Goal: Task Accomplishment & Management: Use online tool/utility

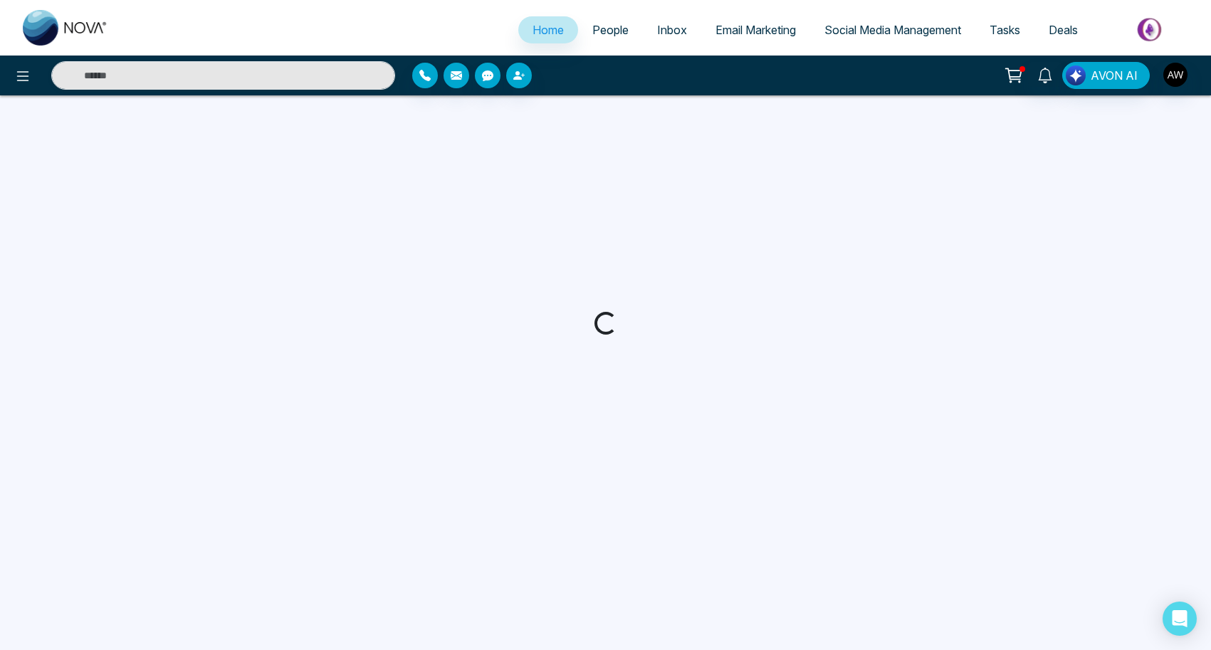
select select "*"
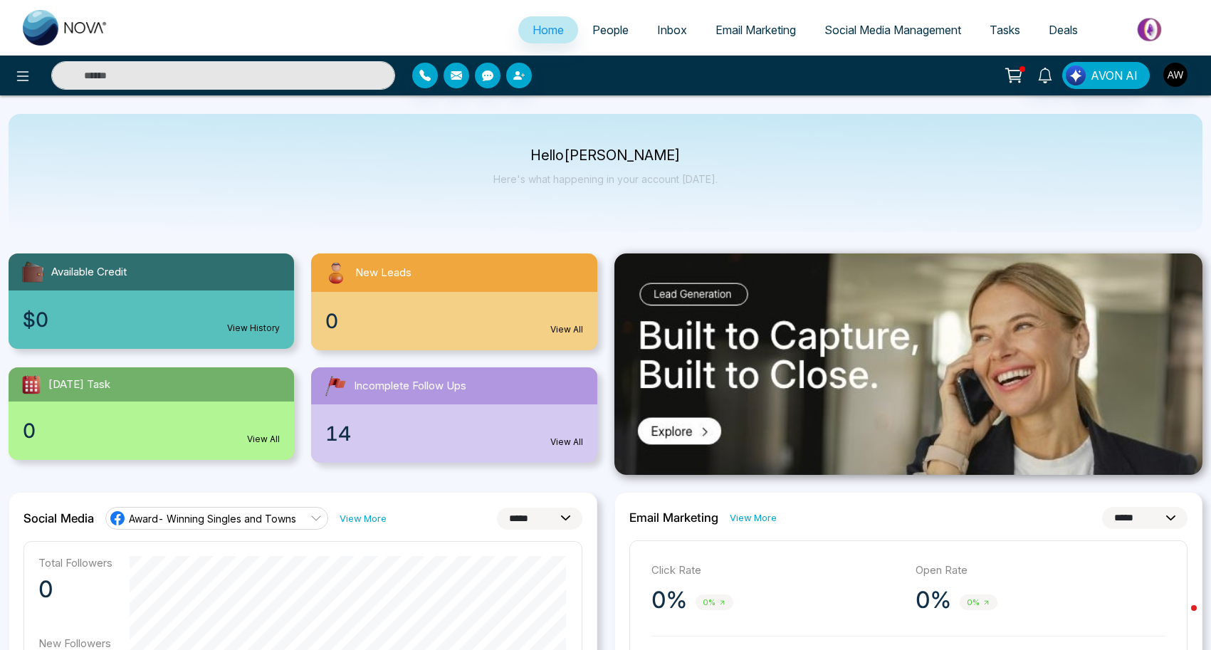
click at [868, 28] on span "Social Media Management" at bounding box center [892, 30] width 137 height 14
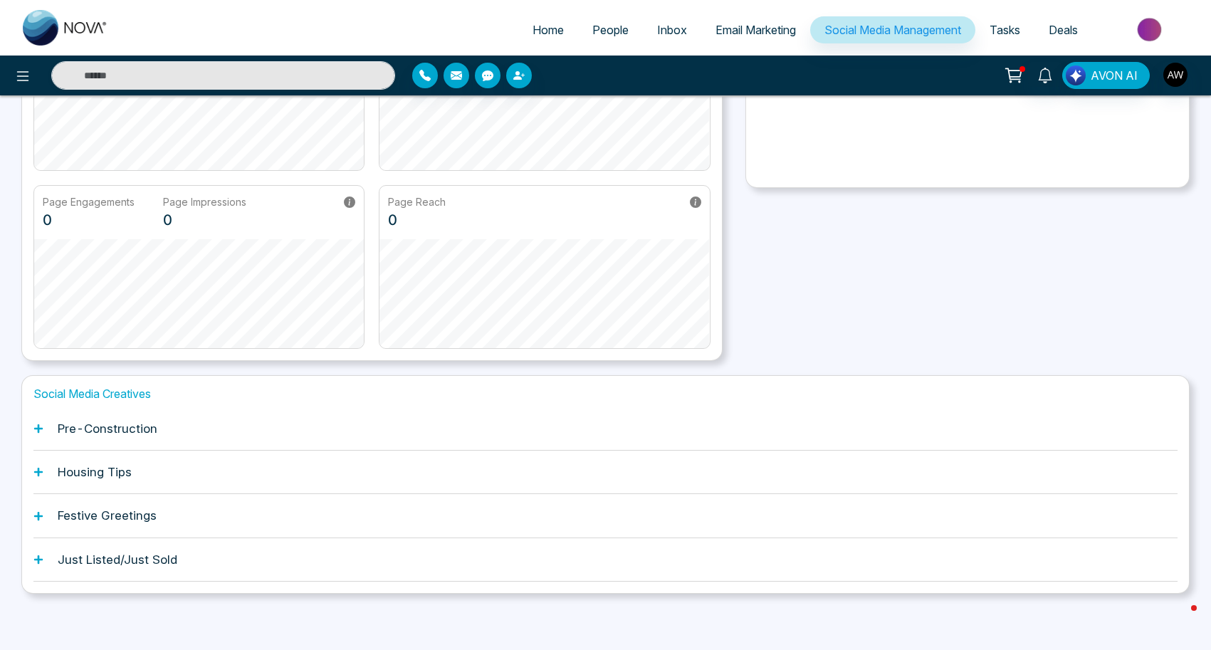
scroll to position [220, 0]
click at [135, 426] on h1 "Pre-Construction" at bounding box center [108, 429] width 100 height 14
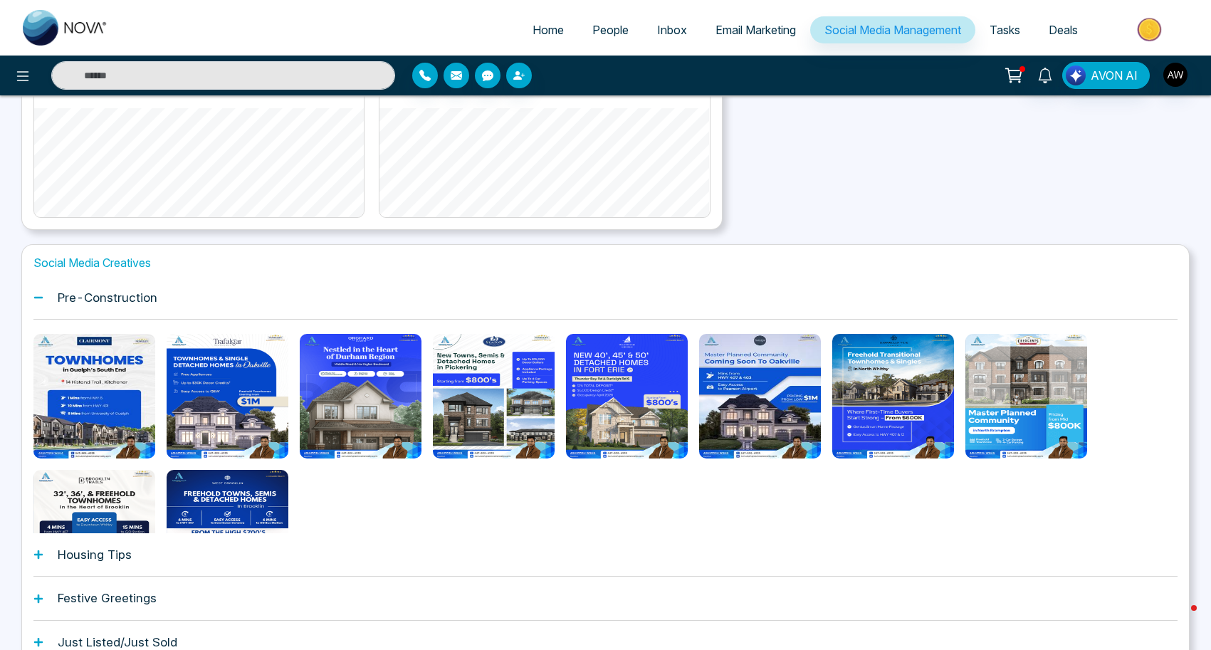
scroll to position [353, 0]
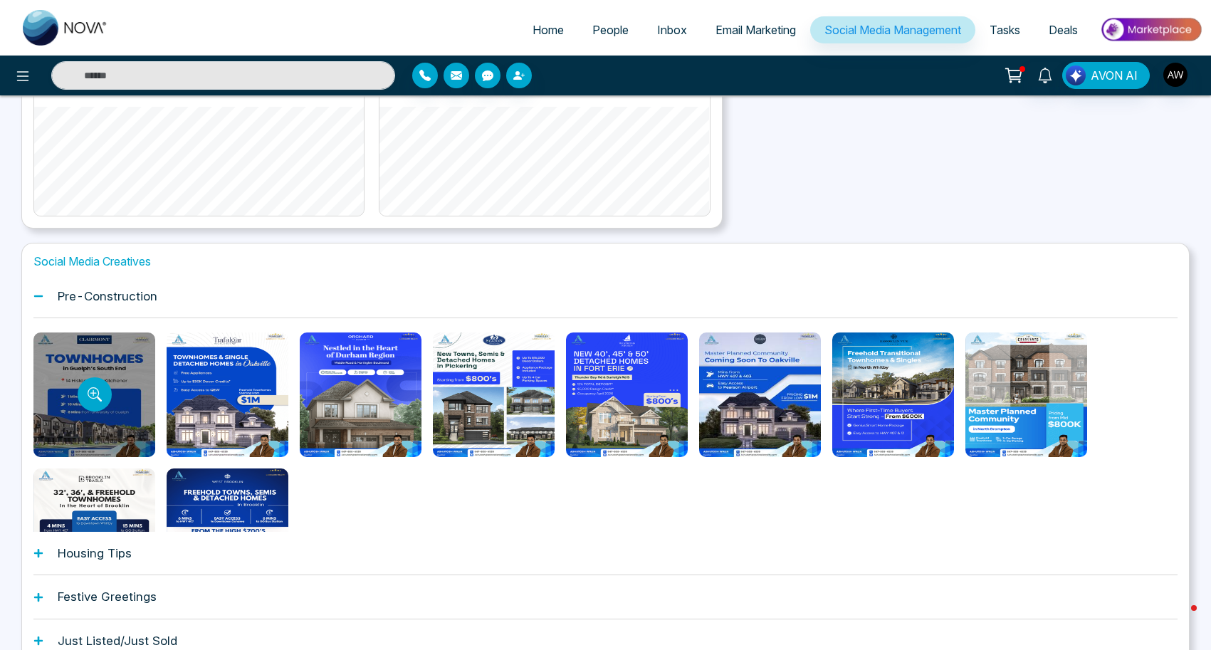
click at [130, 352] on div at bounding box center [94, 394] width 122 height 125
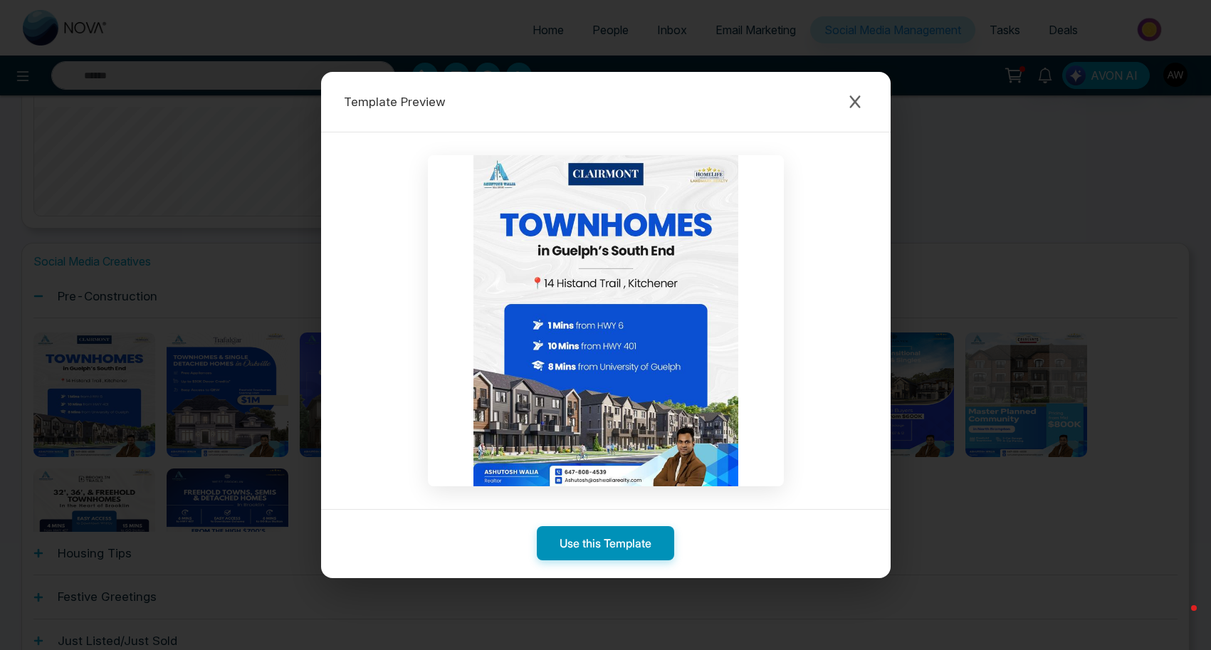
click at [582, 548] on button "Use this Template" at bounding box center [605, 543] width 137 height 34
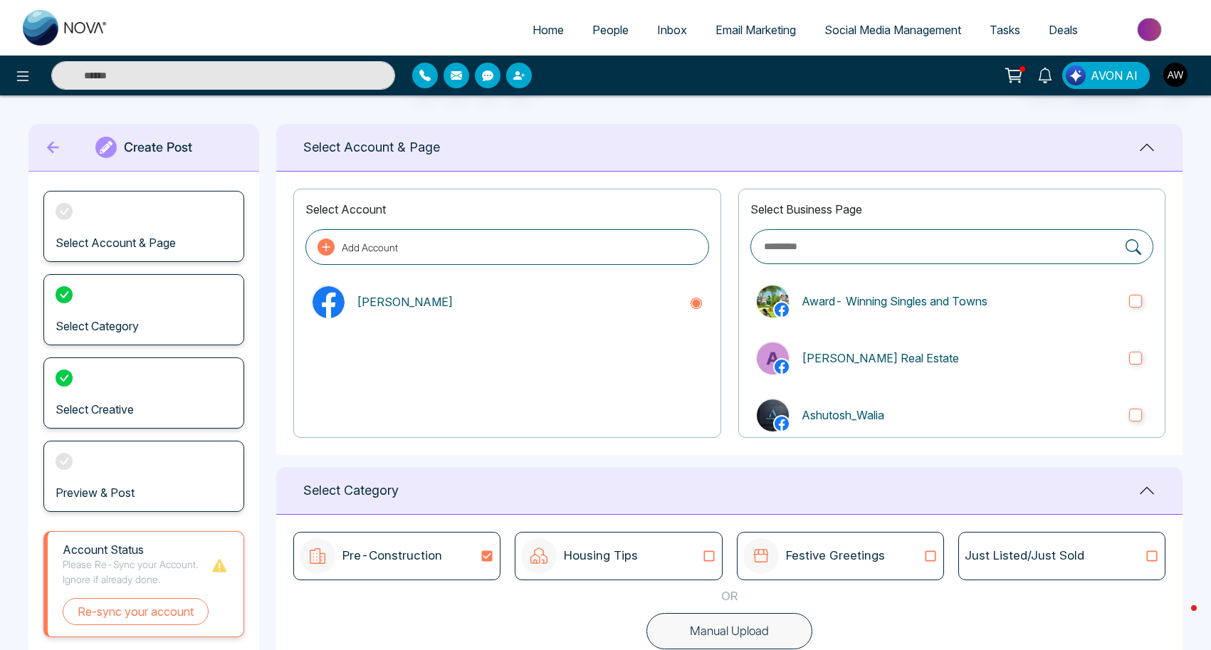
click at [878, 37] on link "Social Media Management" at bounding box center [892, 29] width 165 height 27
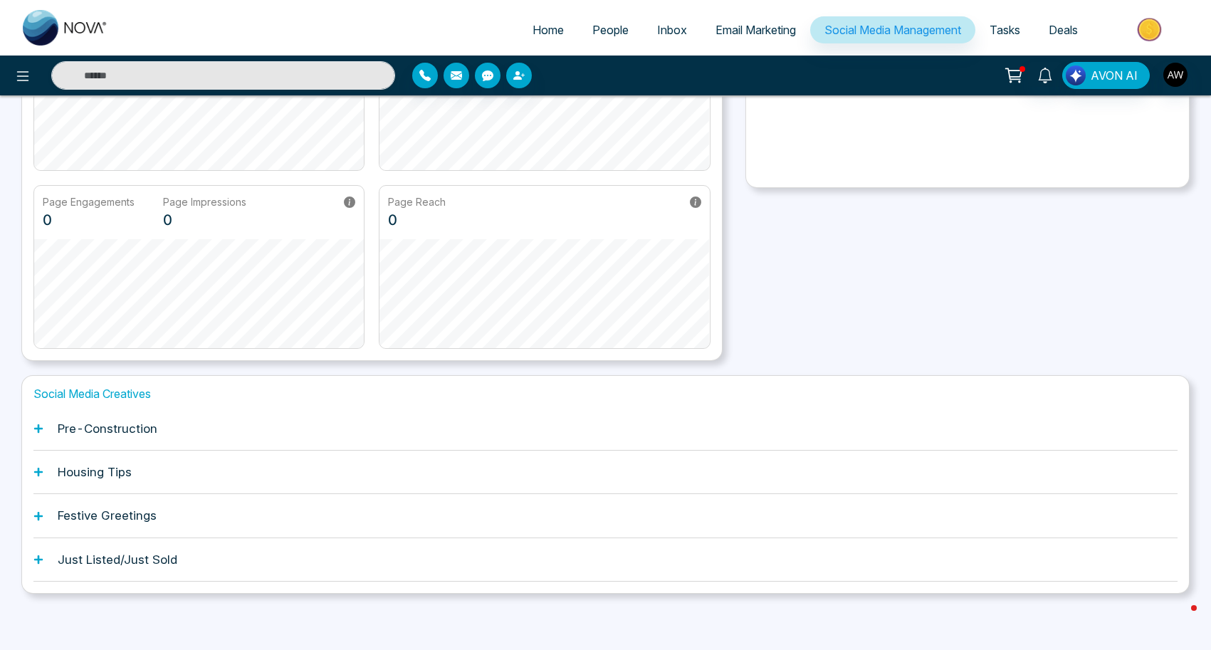
scroll to position [220, 0]
click at [41, 431] on icon at bounding box center [38, 429] width 10 height 10
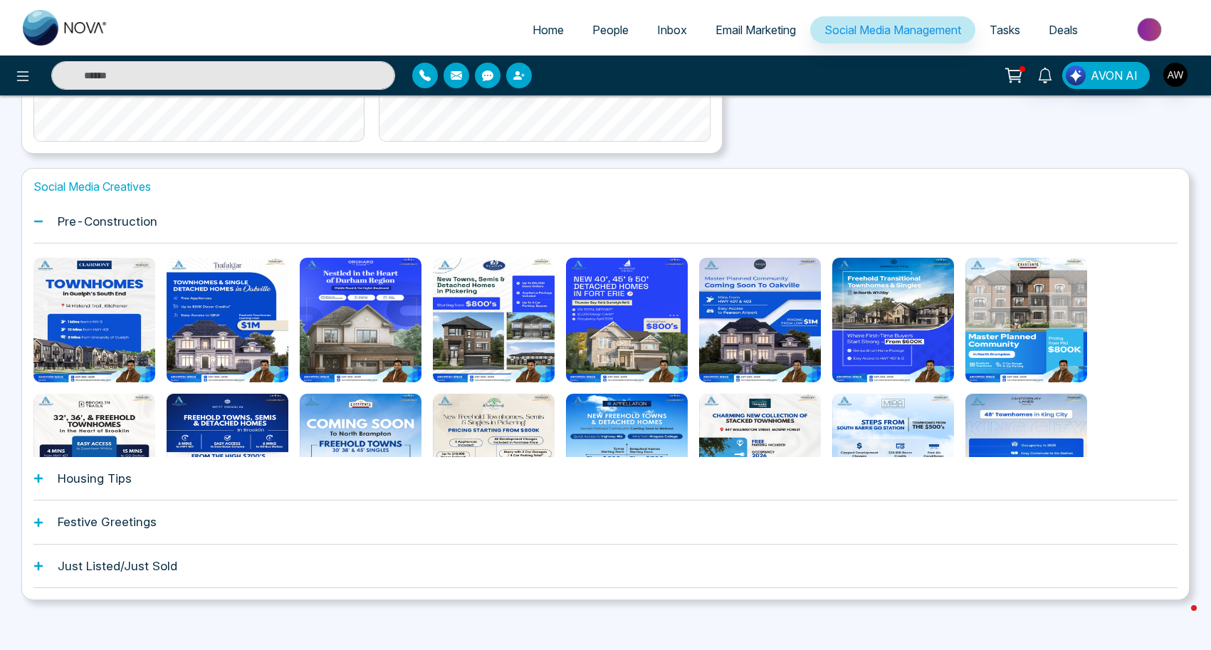
scroll to position [430, 0]
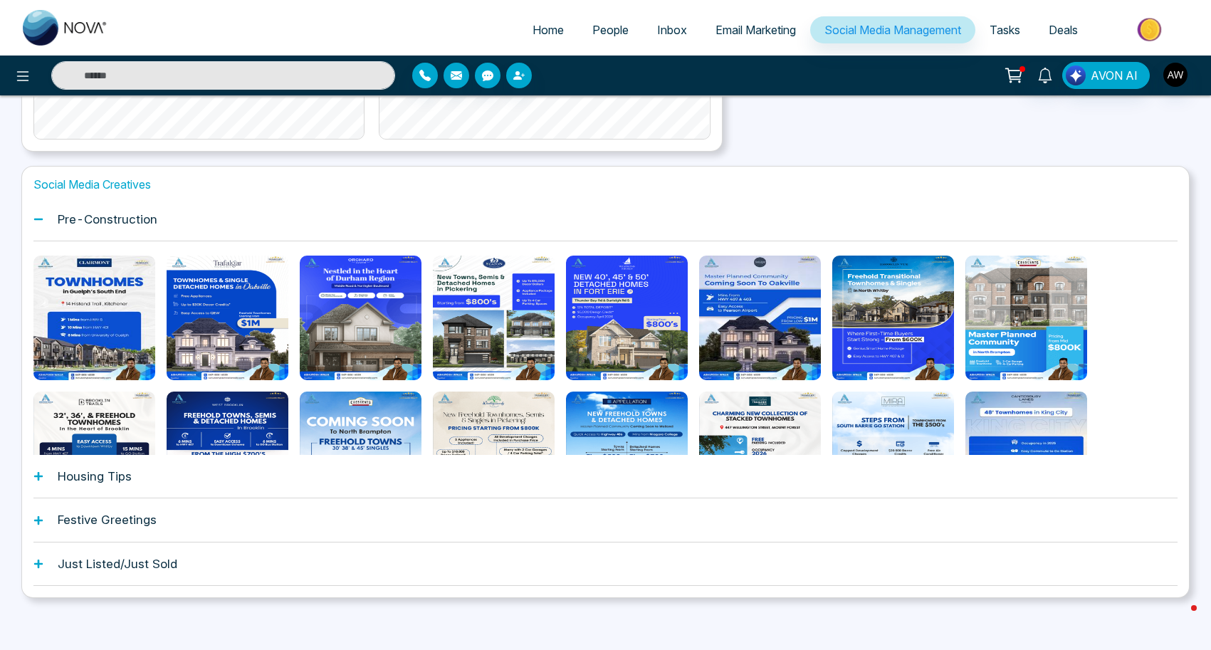
click at [110, 569] on h1 "Just Listed/Just Sold" at bounding box center [118, 564] width 120 height 14
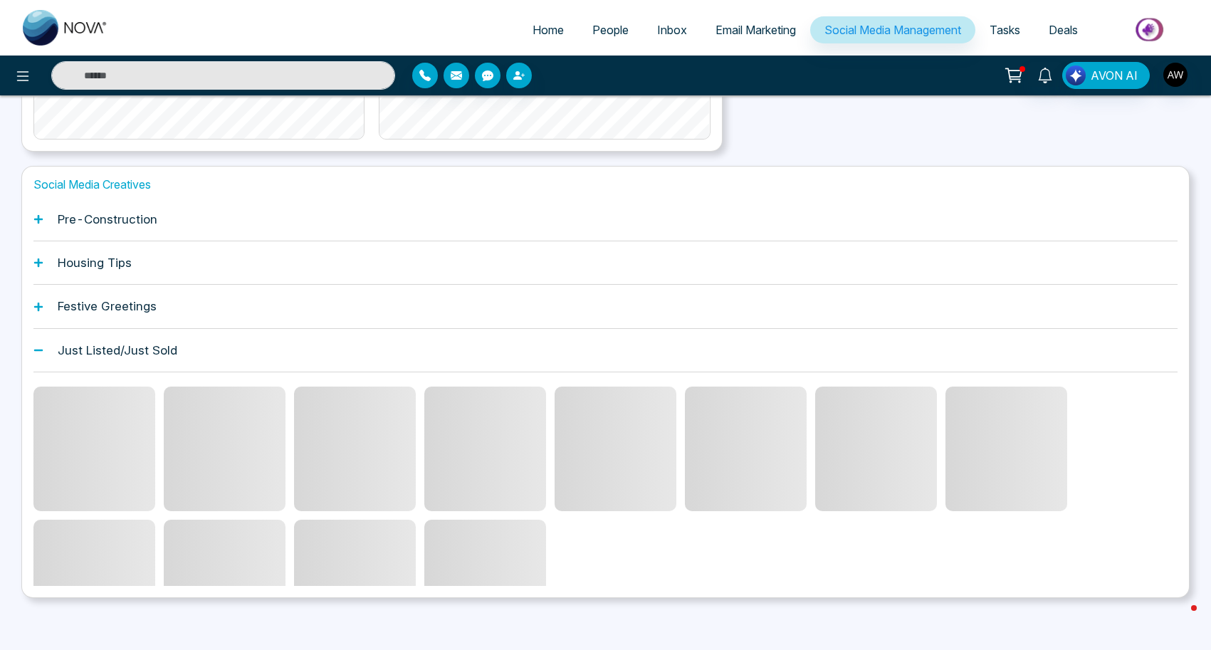
scroll to position [373, 0]
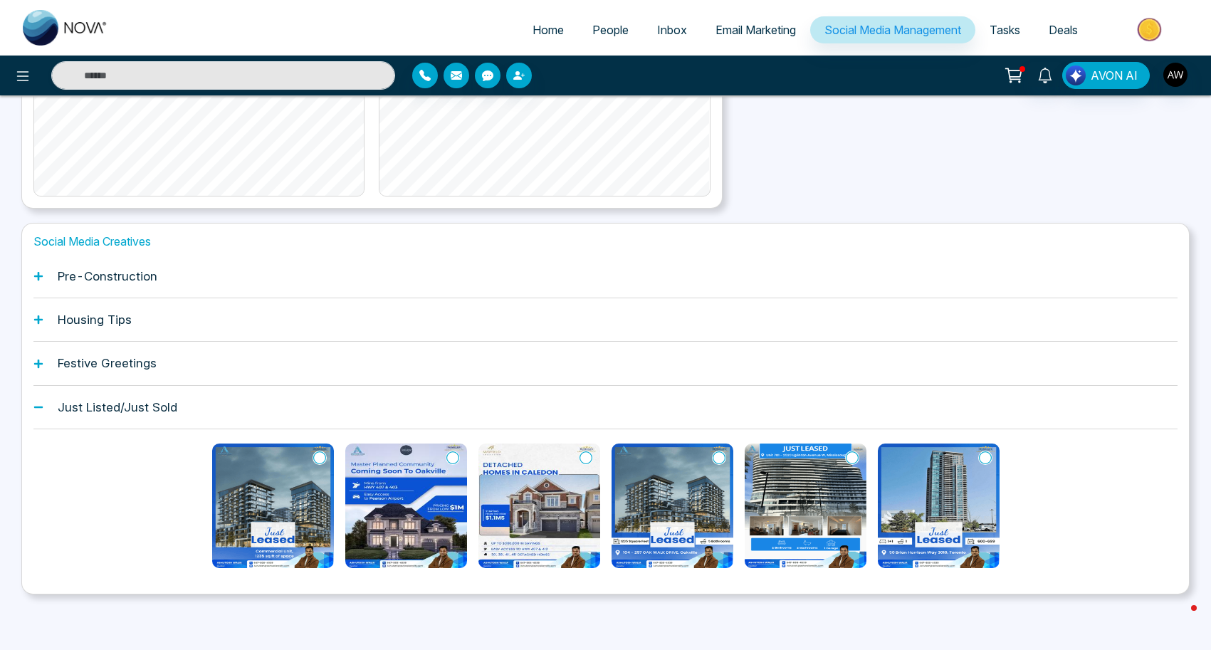
click at [82, 269] on h1 "Pre-Construction" at bounding box center [108, 276] width 100 height 14
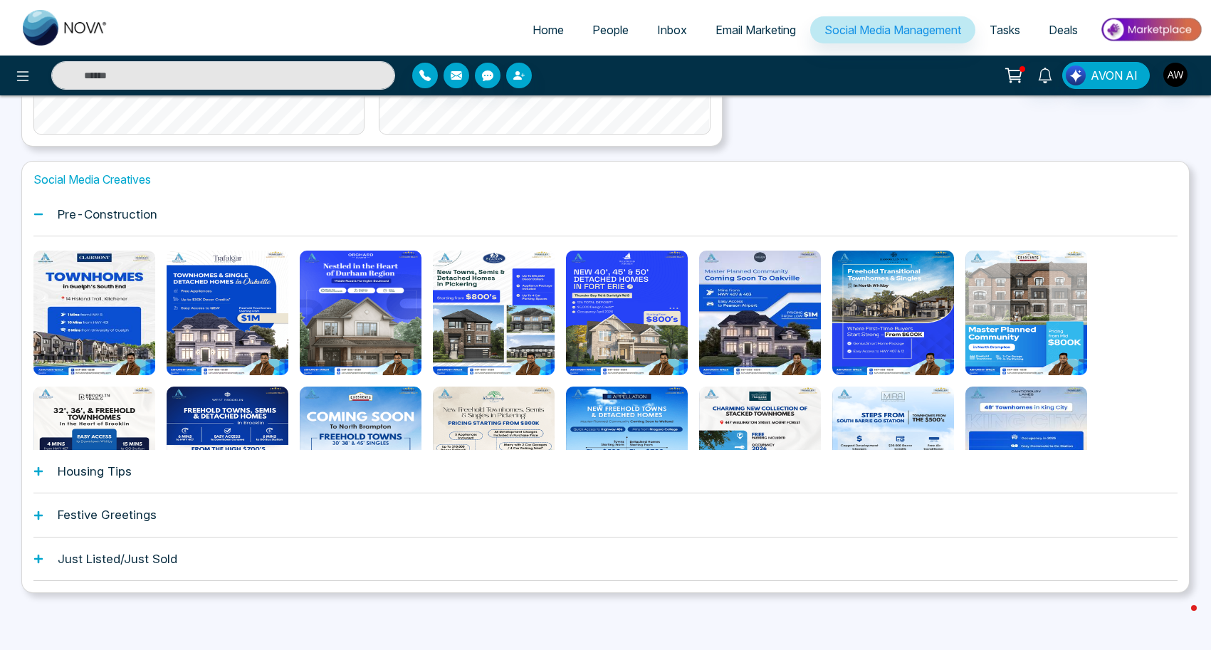
scroll to position [433, 0]
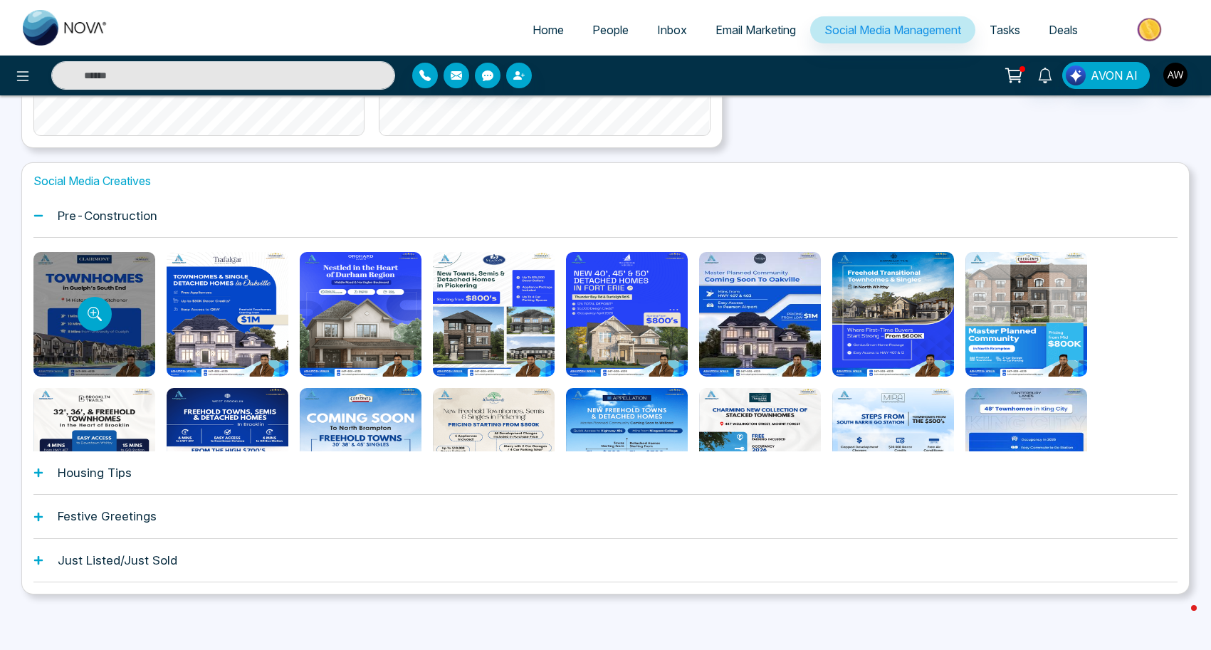
click at [56, 306] on div at bounding box center [94, 314] width 122 height 125
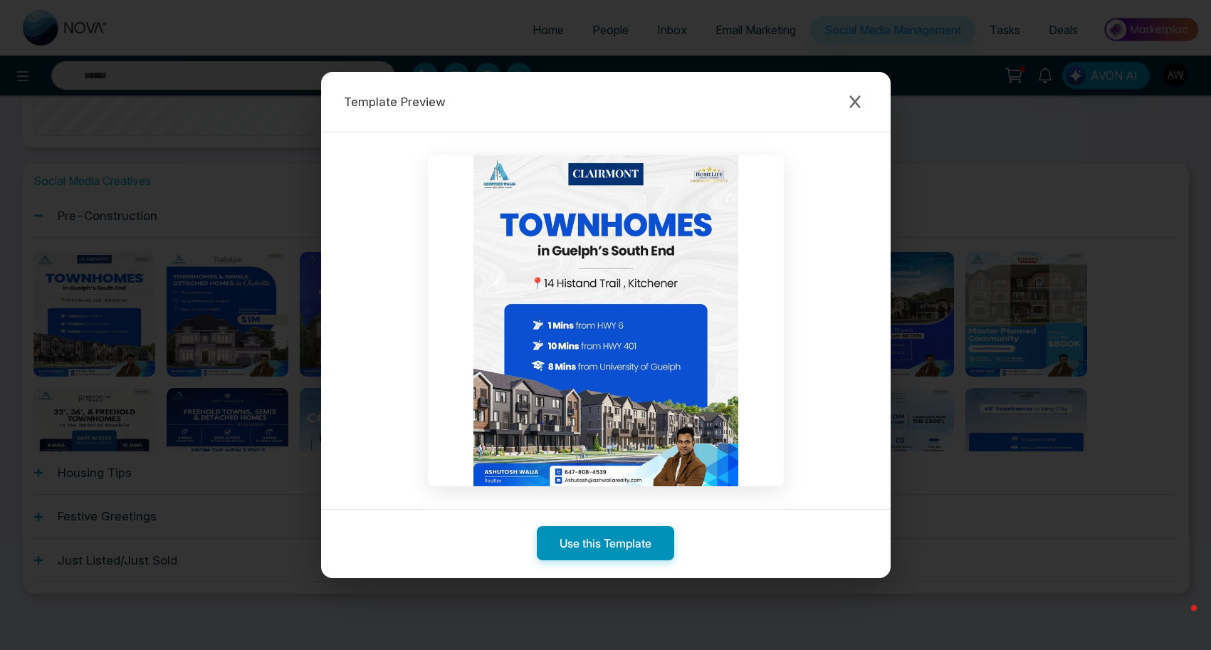
click at [558, 539] on button "Use this Template" at bounding box center [605, 543] width 137 height 34
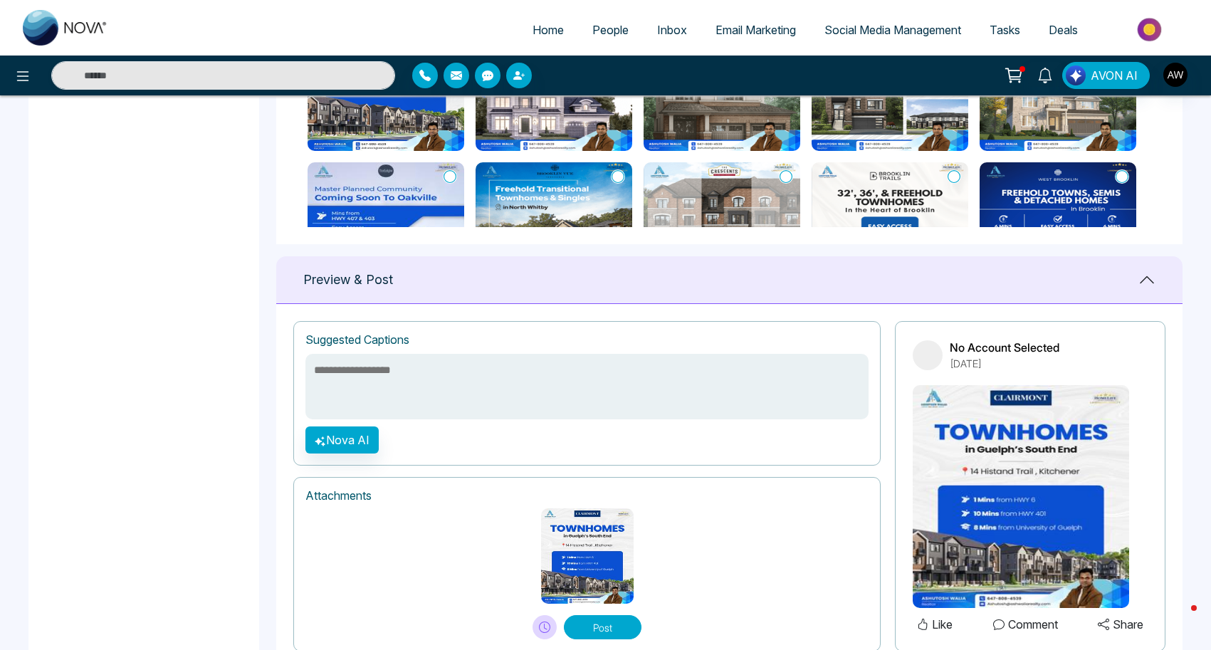
scroll to position [776, 0]
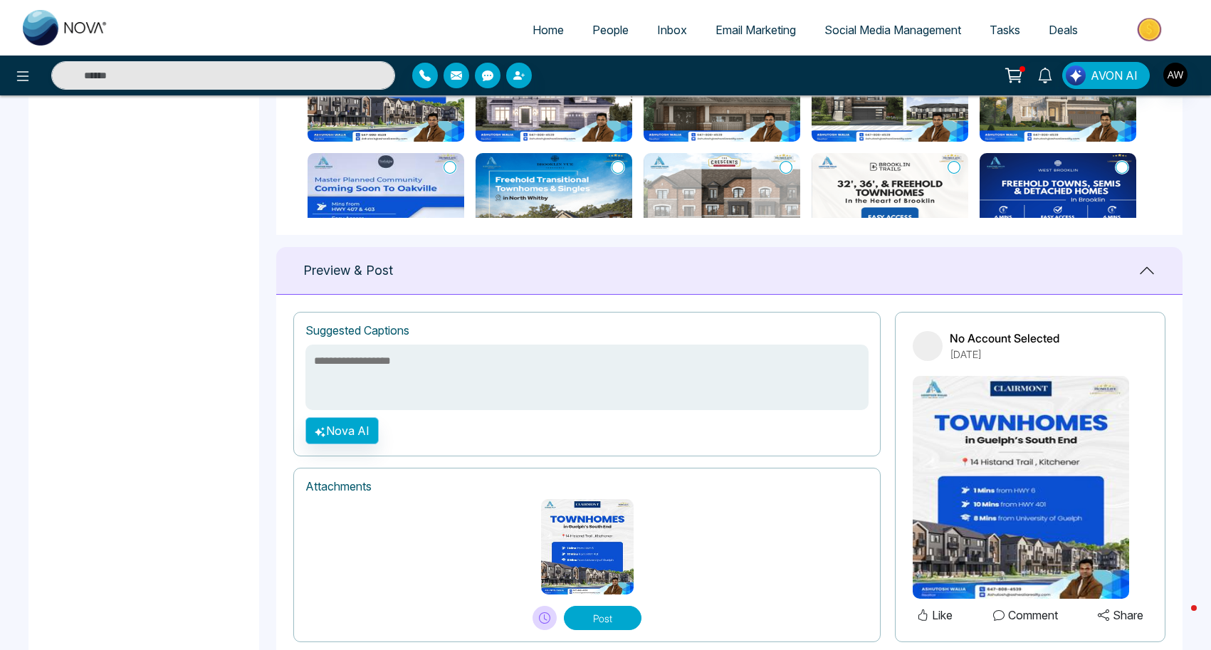
click at [333, 433] on button "Nova AI" at bounding box center [341, 430] width 73 height 27
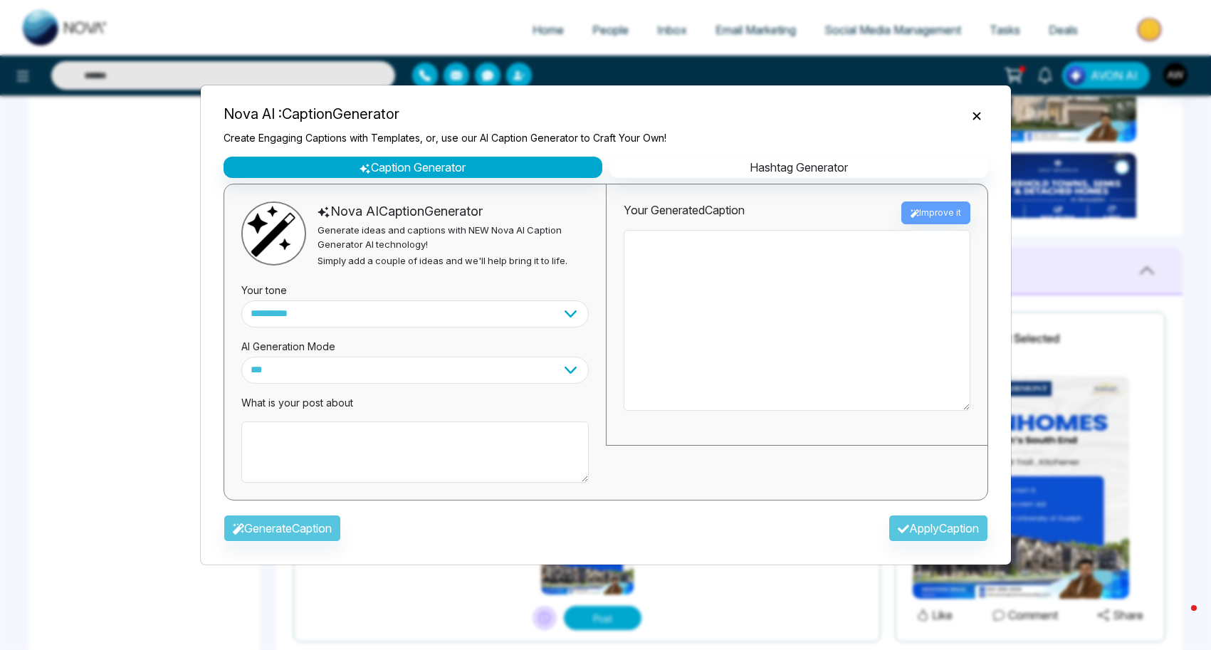
click at [56, 0] on div at bounding box center [605, 0] width 1211 height 1
click at [322, 432] on textarea at bounding box center [414, 451] width 347 height 61
paste textarea "**********"
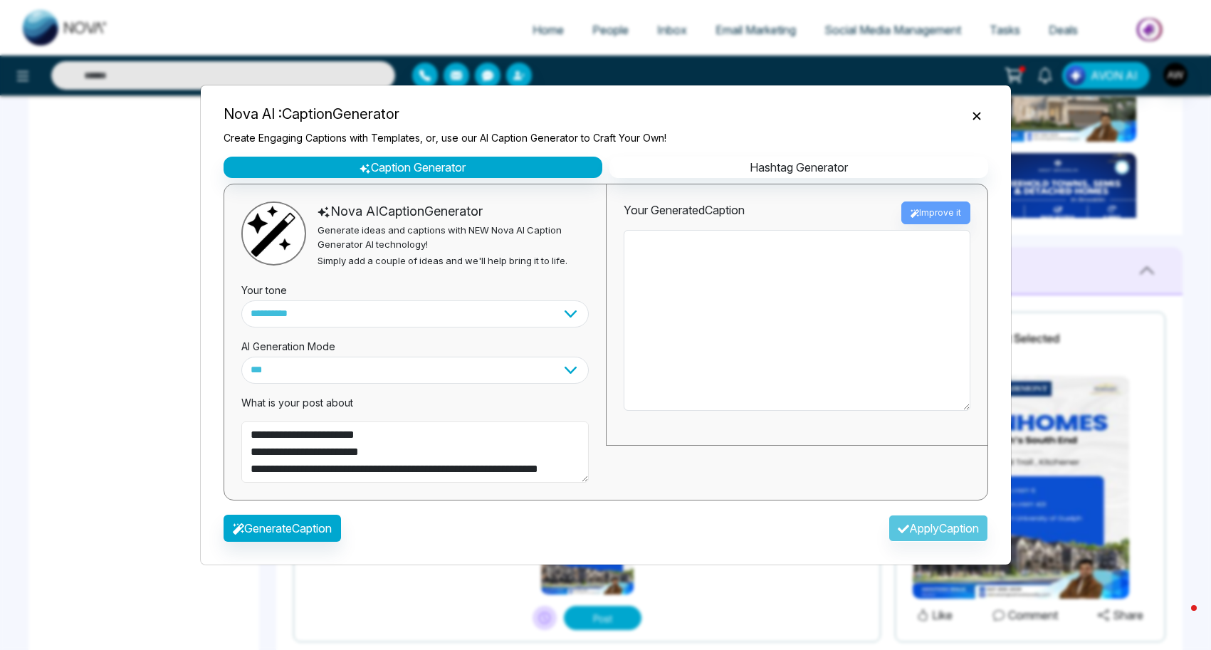
scroll to position [564, 0]
type textarea "**********"
select select "*******"
click at [270, 527] on button "Generate Caption" at bounding box center [281, 528] width 117 height 27
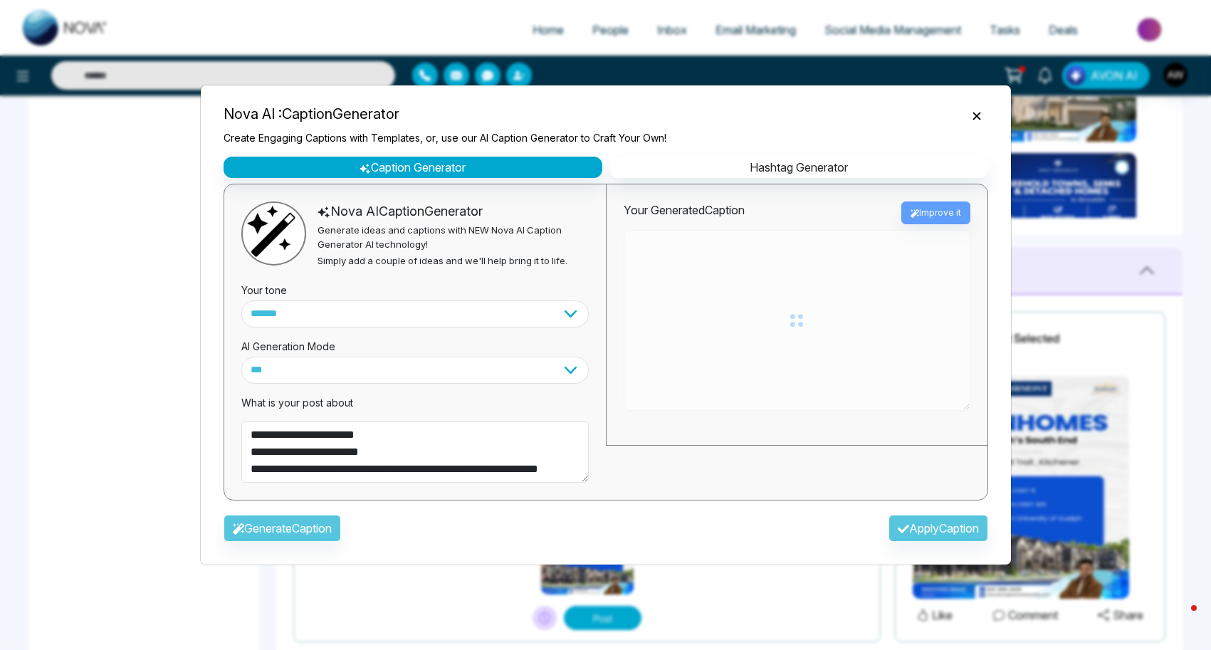
type textarea "**********"
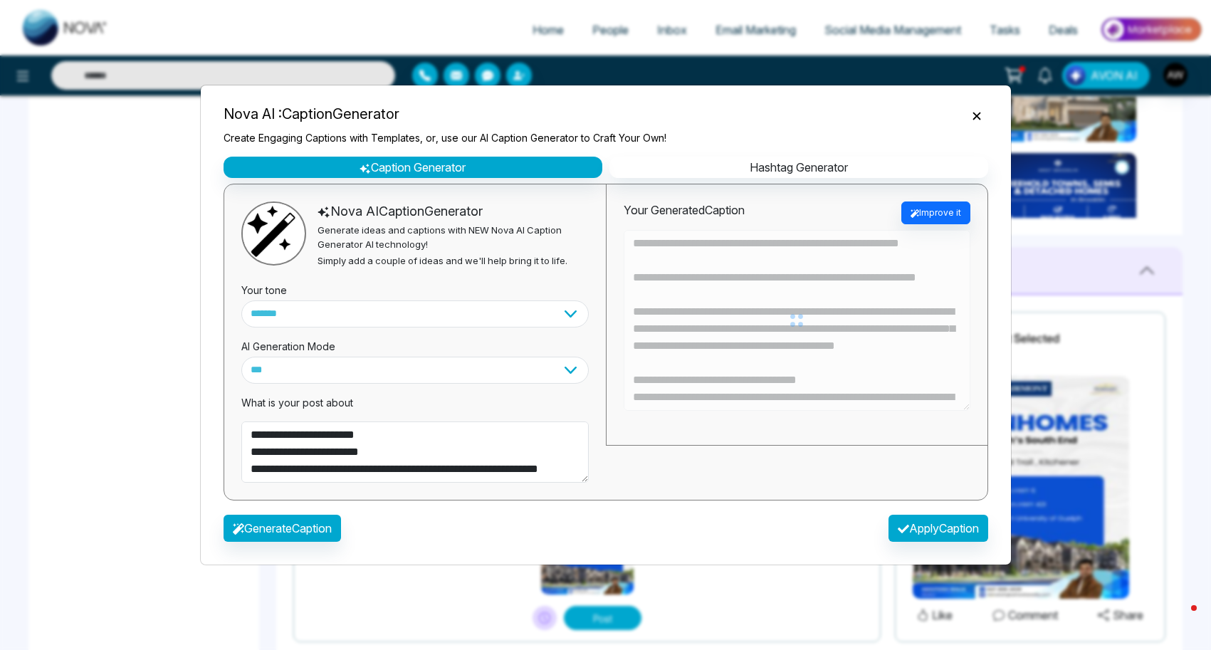
scroll to position [0, 0]
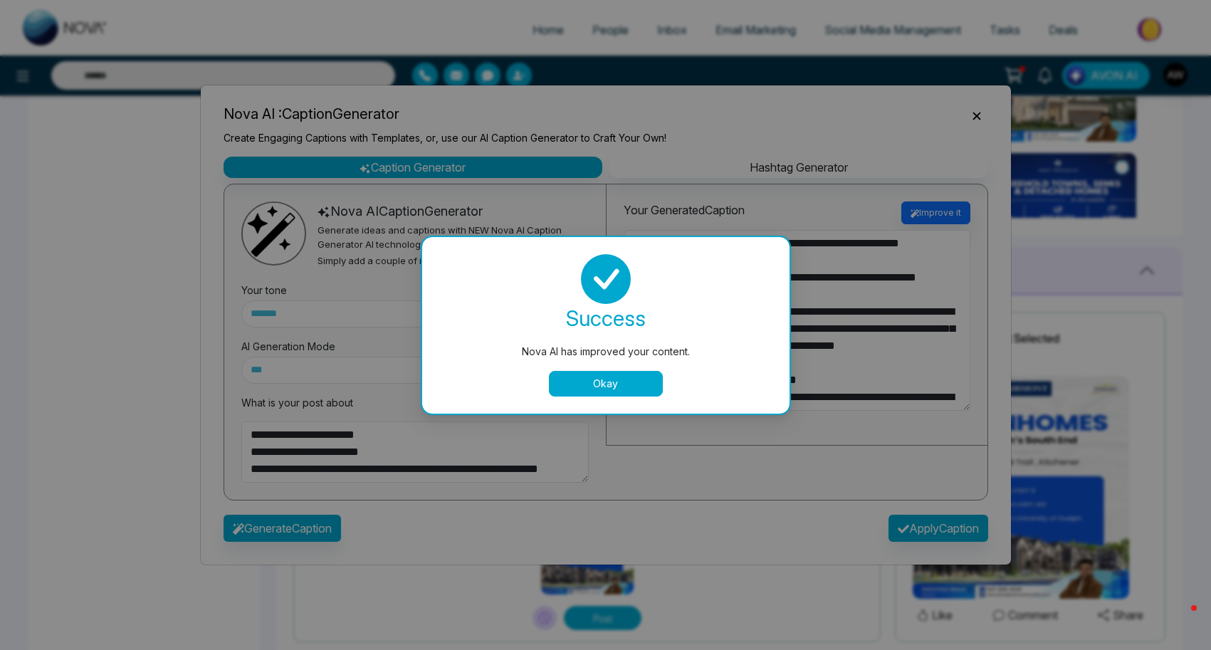
click at [598, 382] on button "Okay" at bounding box center [606, 384] width 114 height 26
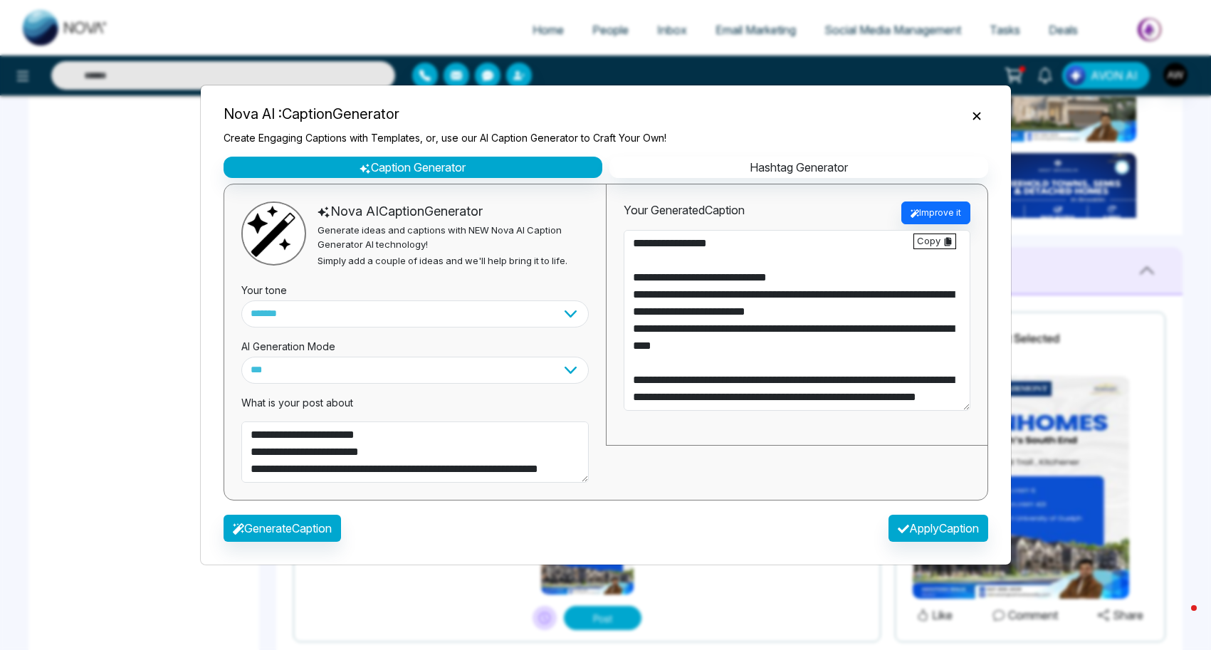
scroll to position [495, 0]
click at [925, 522] on button "Apply Caption" at bounding box center [938, 528] width 100 height 27
type textarea "**********"
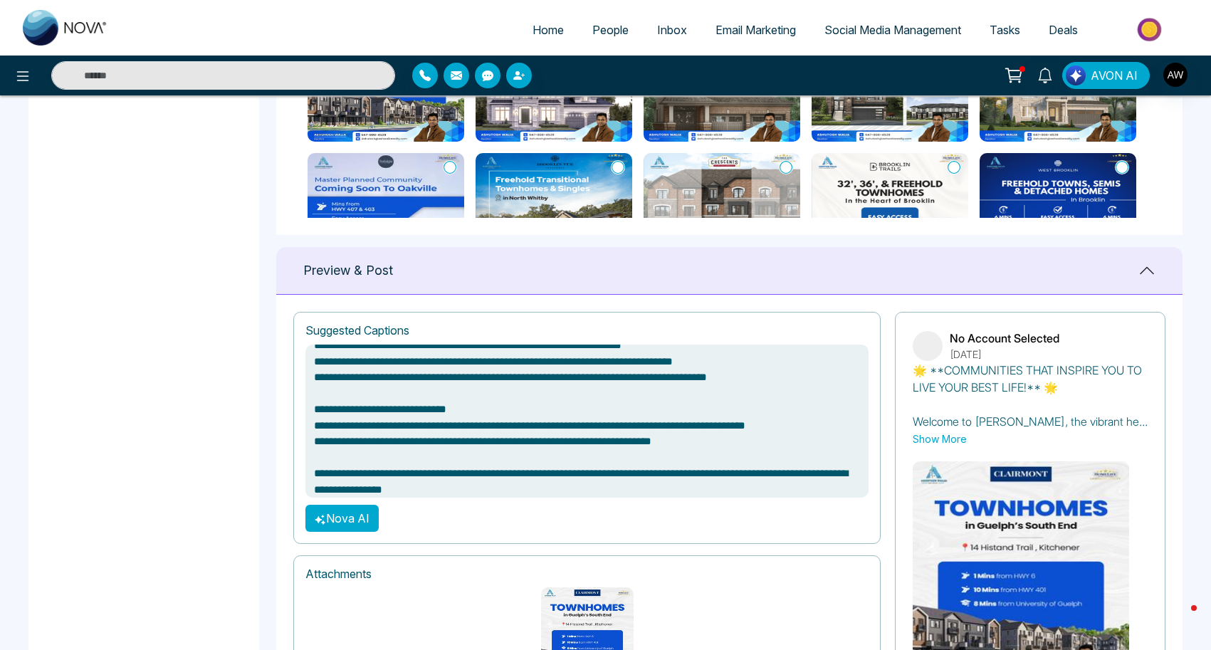
scroll to position [271, 0]
click at [599, 481] on textarea at bounding box center [586, 420] width 563 height 153
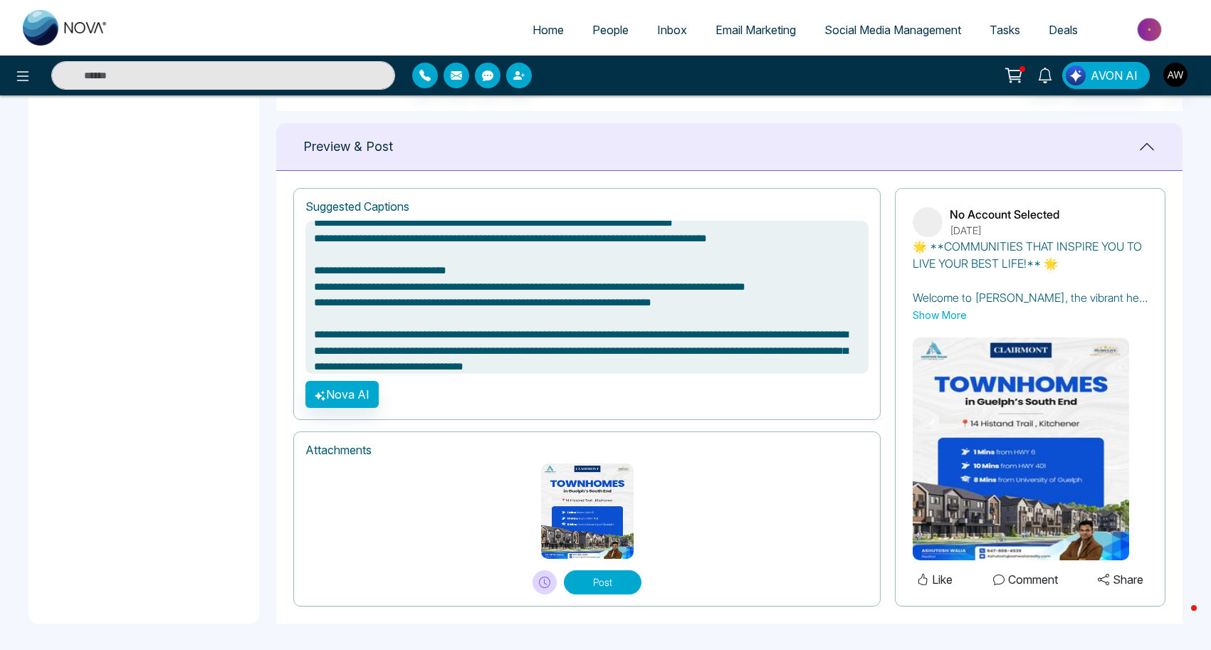
scroll to position [899, 0]
click at [806, 293] on textarea at bounding box center [586, 297] width 563 height 153
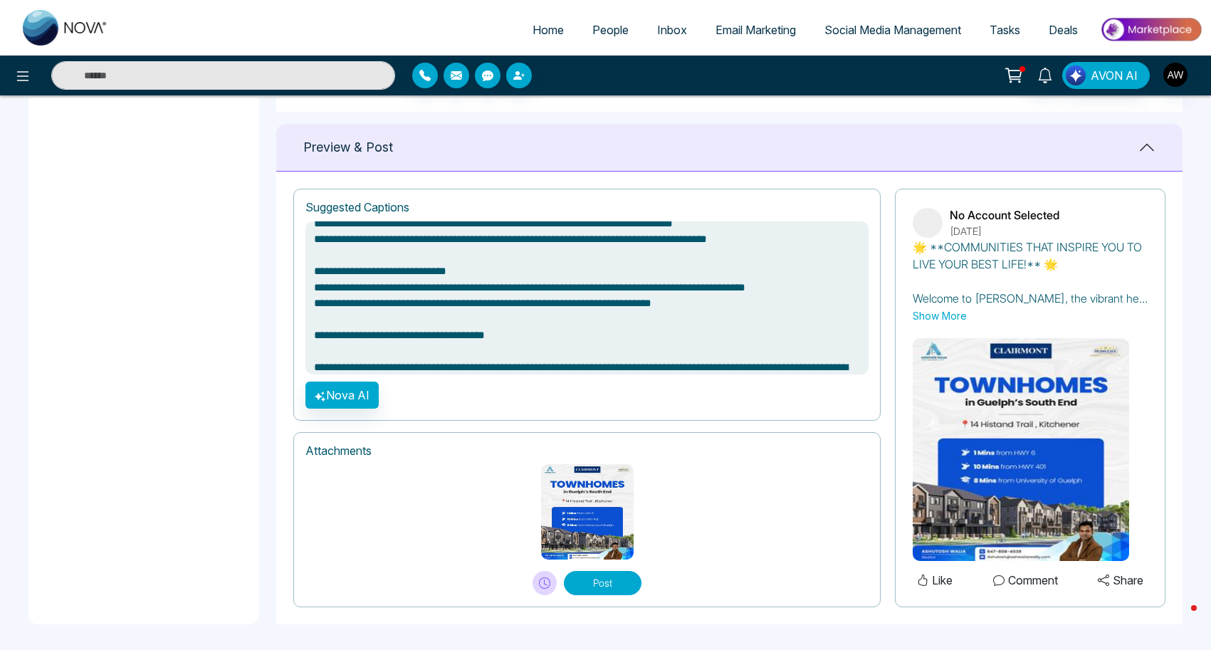
type textarea "**********"
click at [604, 585] on button "Post" at bounding box center [603, 583] width 78 height 24
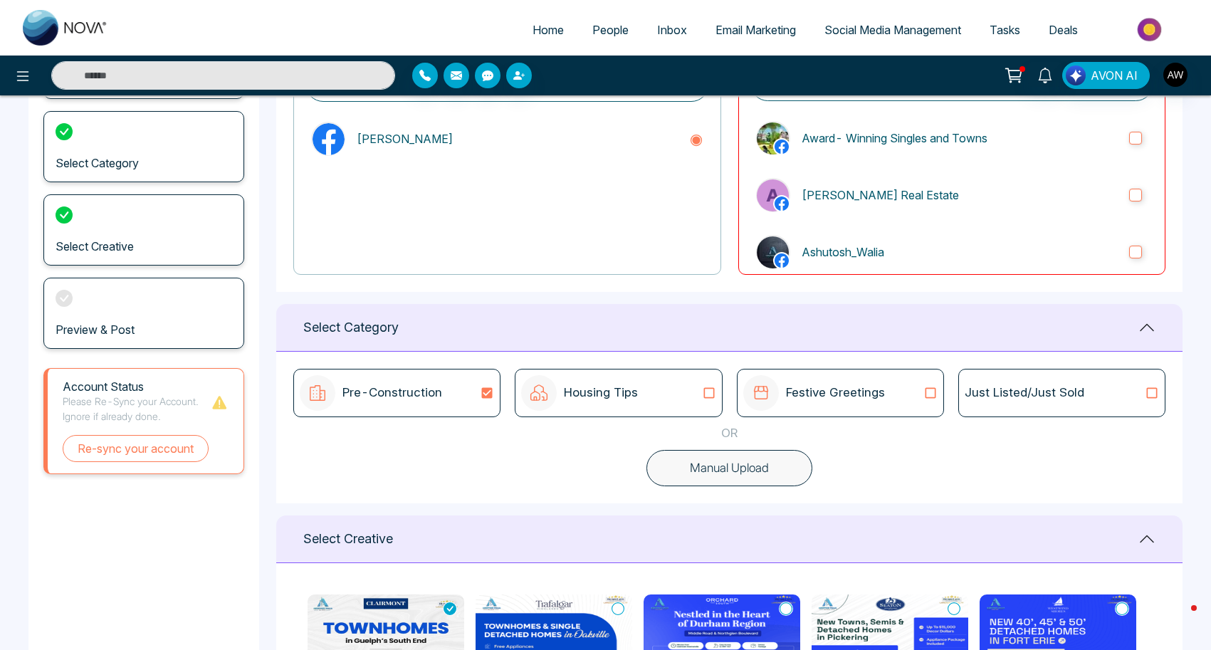
scroll to position [0, 0]
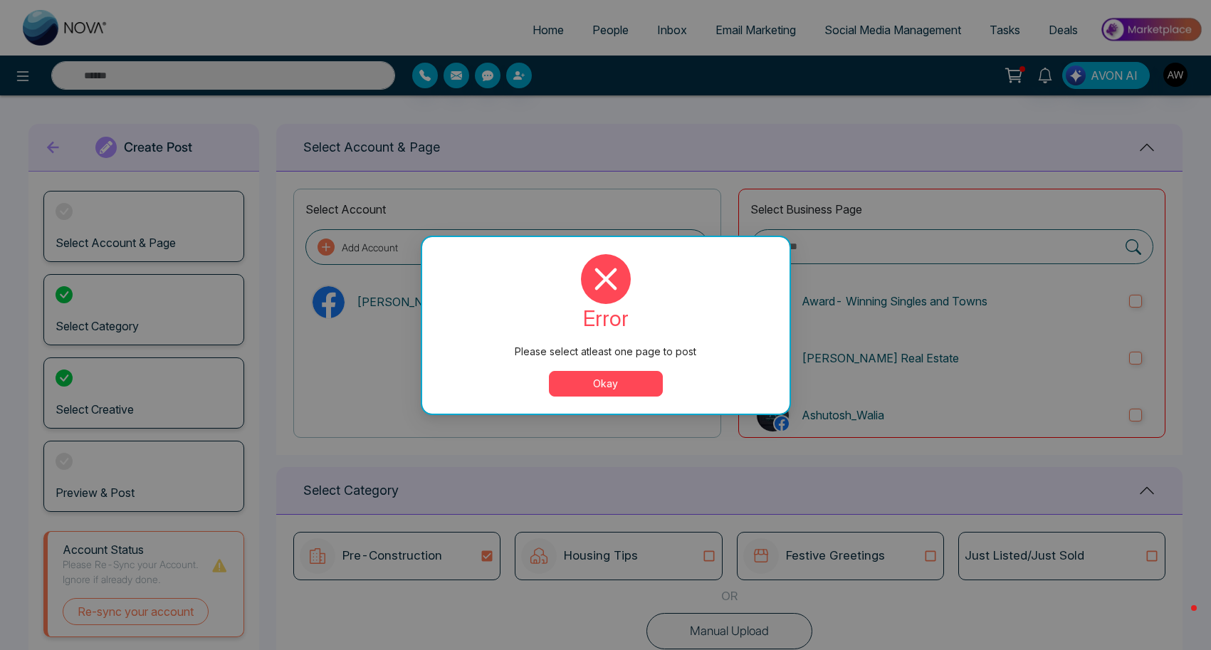
click at [600, 387] on button "Okay" at bounding box center [606, 384] width 114 height 26
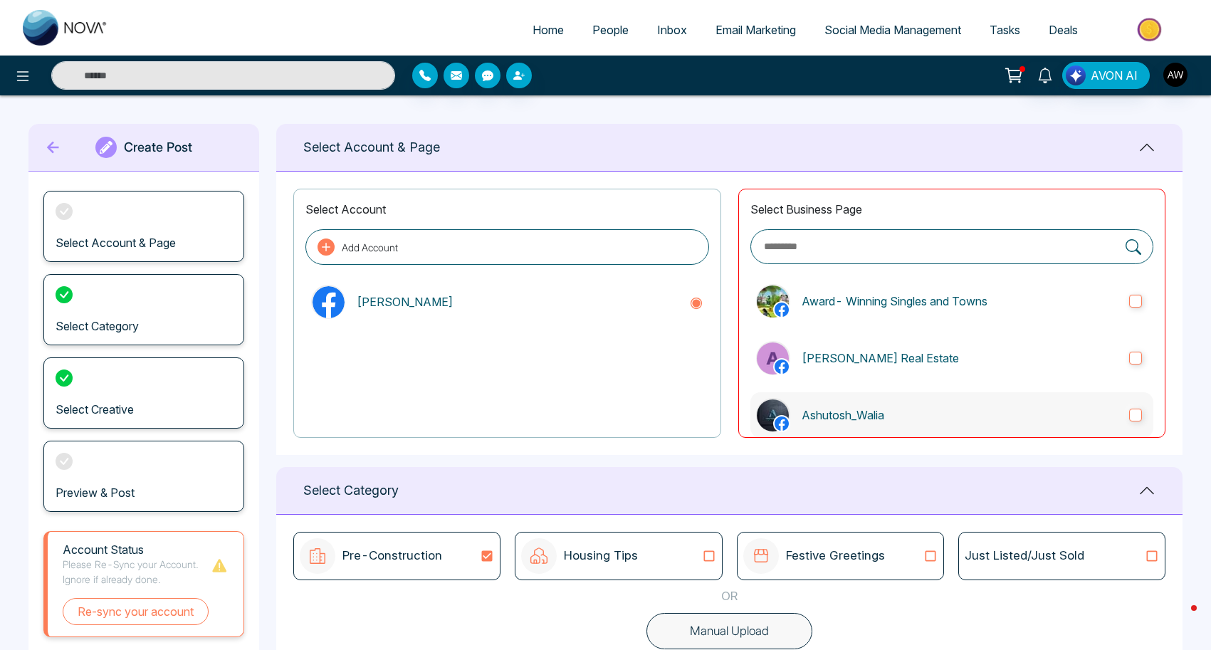
click at [856, 409] on p "Ashutosh_Walia" at bounding box center [959, 414] width 316 height 17
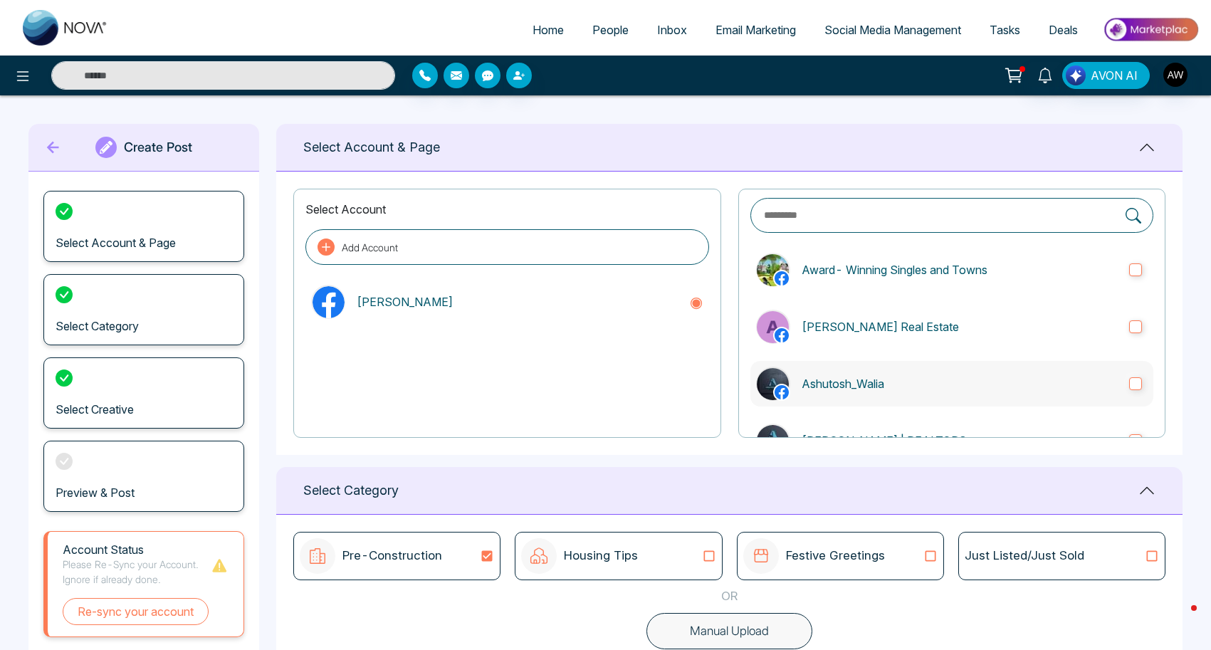
scroll to position [64, 0]
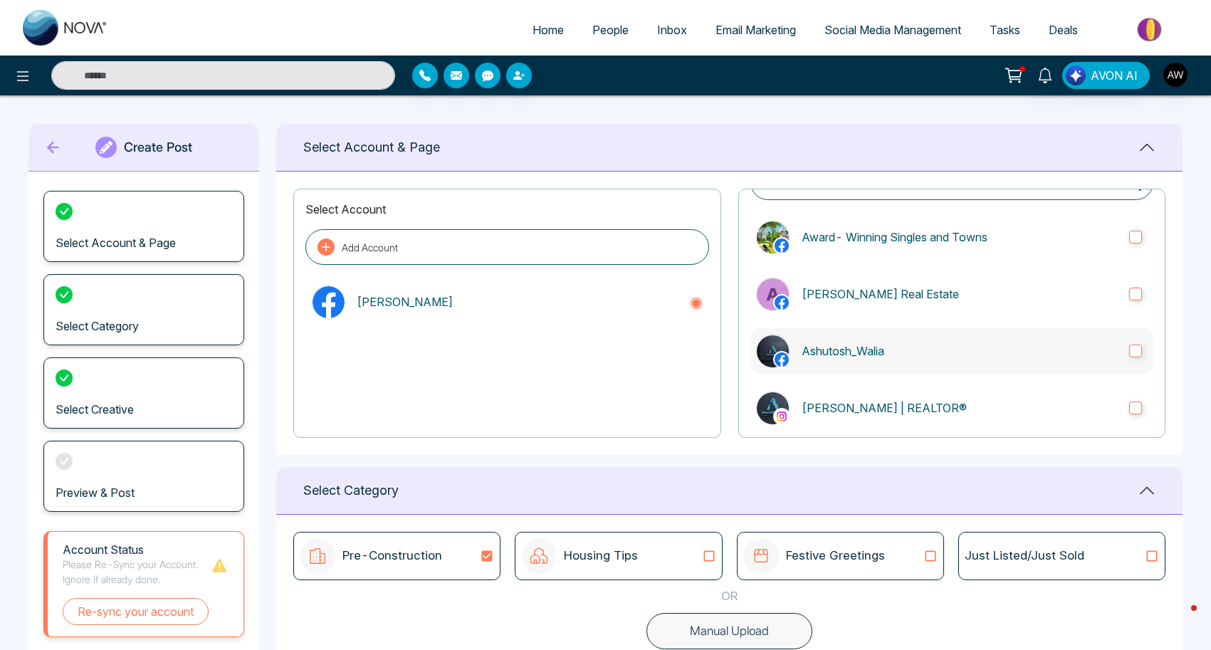
click at [856, 409] on p "[PERSON_NAME] | REALTOR®" at bounding box center [959, 407] width 316 height 17
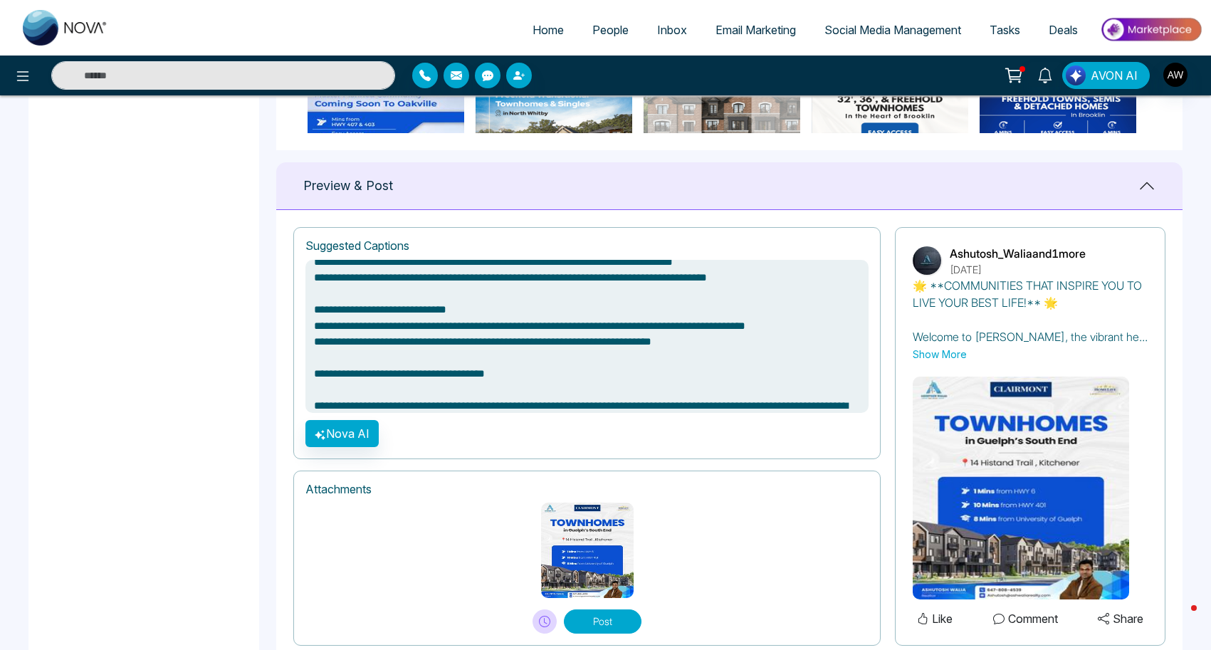
scroll to position [893, 0]
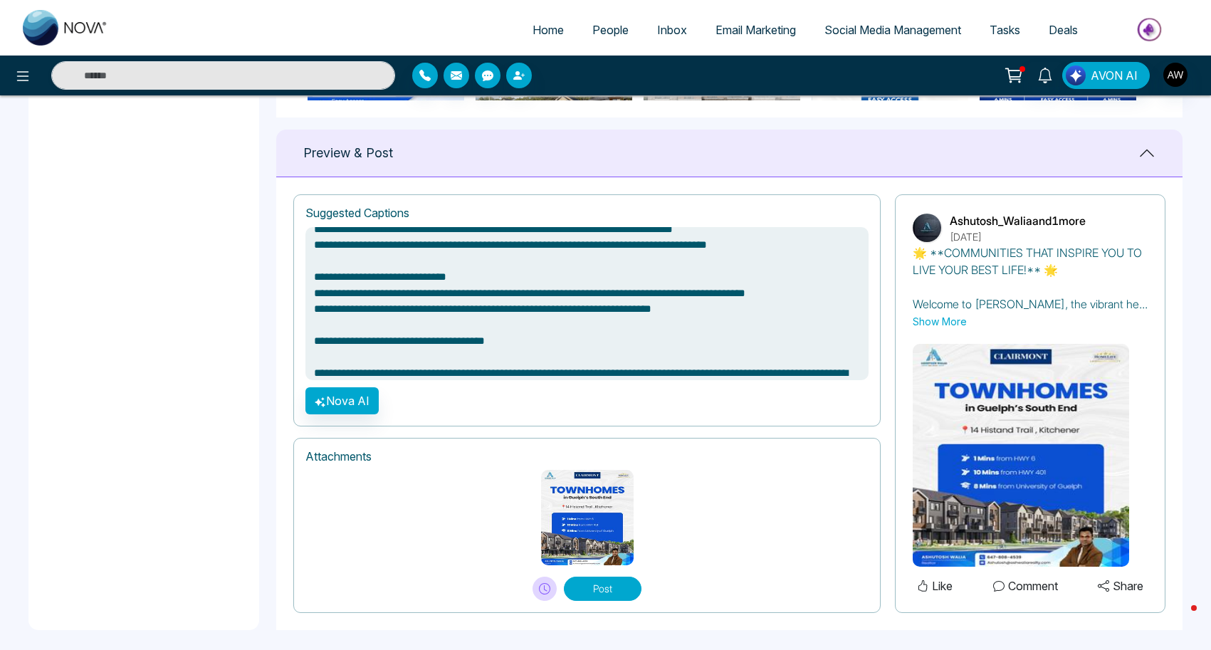
click at [588, 591] on button "Post" at bounding box center [603, 589] width 78 height 24
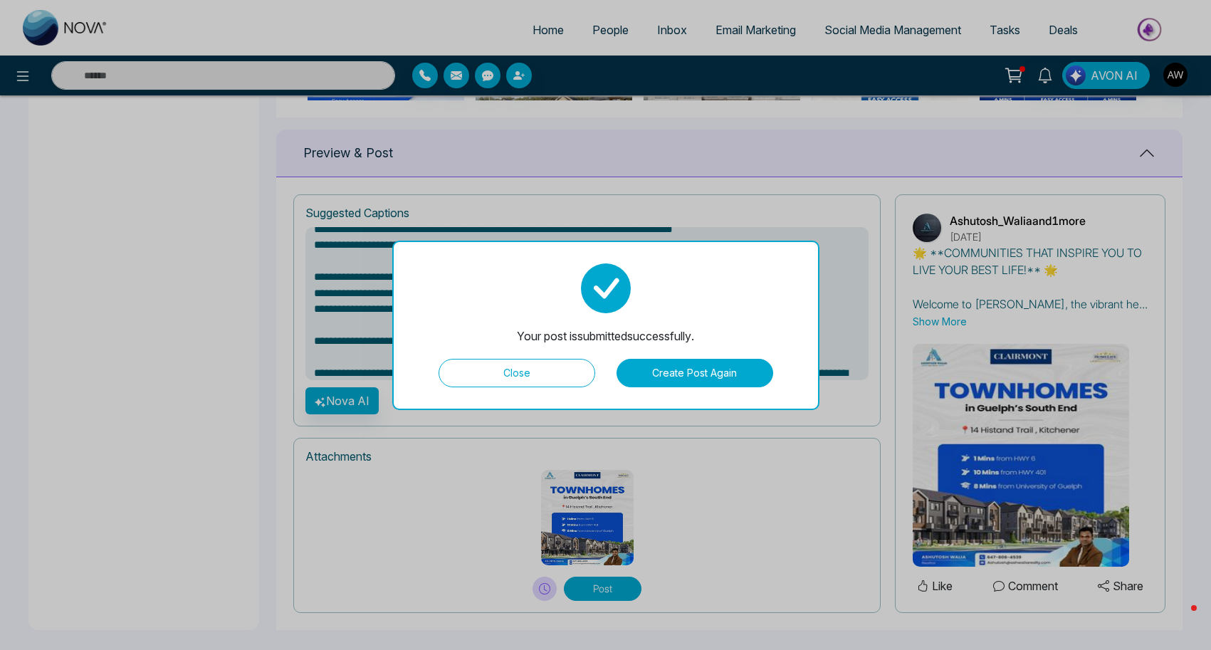
click at [494, 380] on button "Close" at bounding box center [516, 373] width 157 height 28
